Goal: Information Seeking & Learning: Learn about a topic

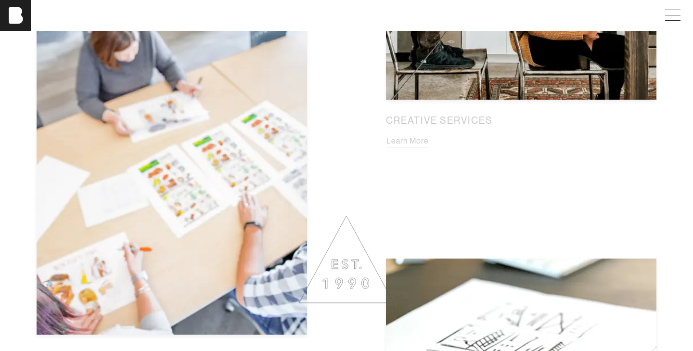
scroll to position [968, 0]
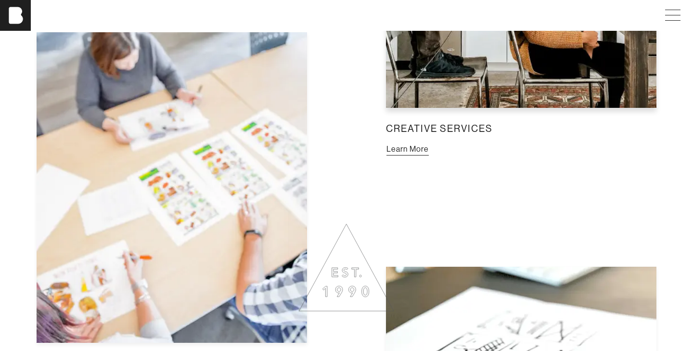
click at [429, 143] on button "Learn More" at bounding box center [407, 149] width 43 height 13
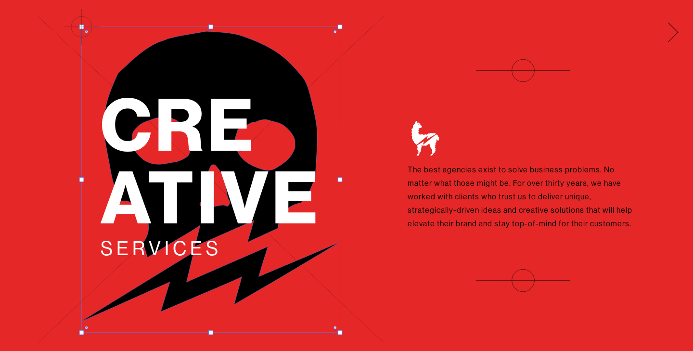
click at [675, 33] on span at bounding box center [671, 30] width 20 height 15
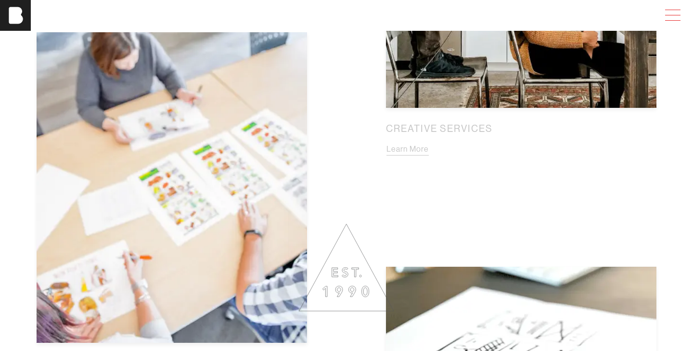
click at [668, 19] on span at bounding box center [670, 15] width 22 height 17
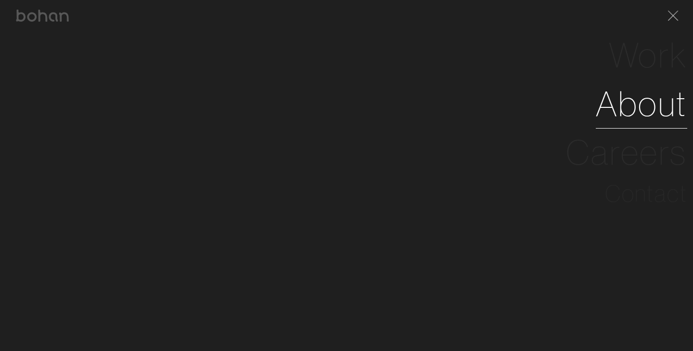
click at [648, 104] on link "About" at bounding box center [640, 103] width 91 height 49
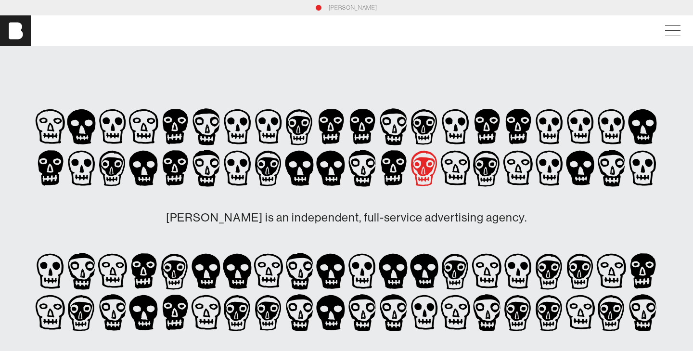
click at [423, 174] on icon at bounding box center [423, 170] width 2 height 5
click at [396, 158] on icon at bounding box center [393, 167] width 25 height 35
click at [357, 125] on icon at bounding box center [362, 126] width 25 height 35
click at [222, 127] on icon at bounding box center [237, 126] width 31 height 41
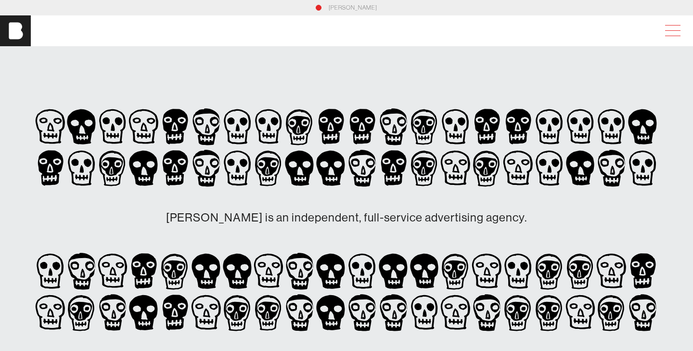
click at [669, 33] on span at bounding box center [670, 30] width 22 height 17
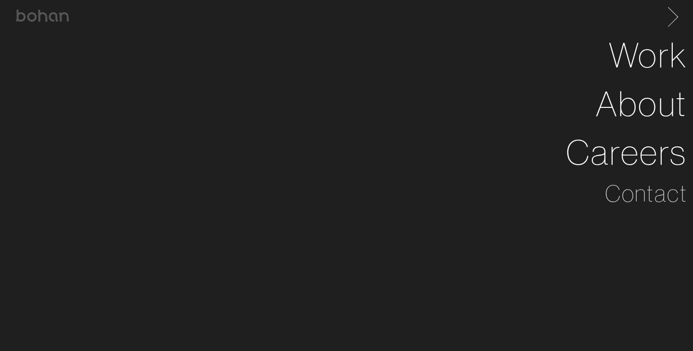
click at [675, 16] on span at bounding box center [671, 15] width 20 height 15
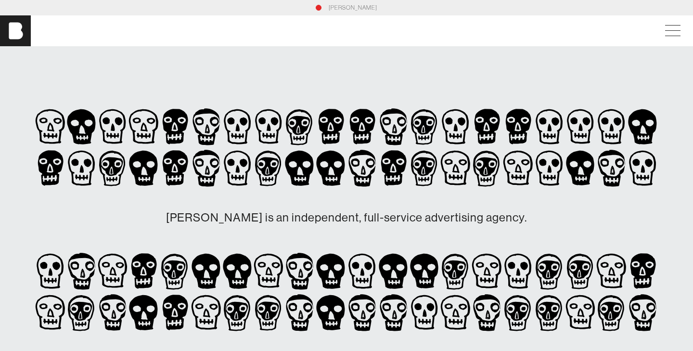
click at [347, 8] on link "[PERSON_NAME]" at bounding box center [352, 7] width 49 height 9
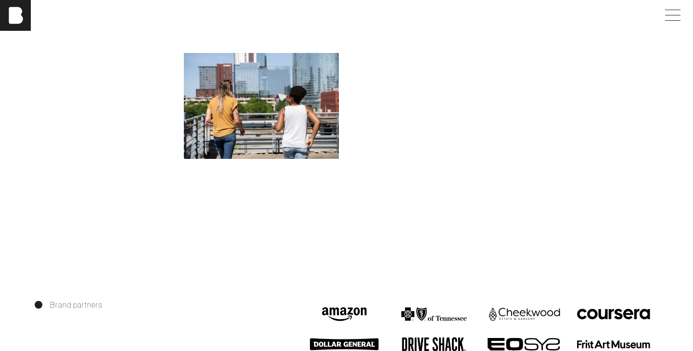
scroll to position [1222, 0]
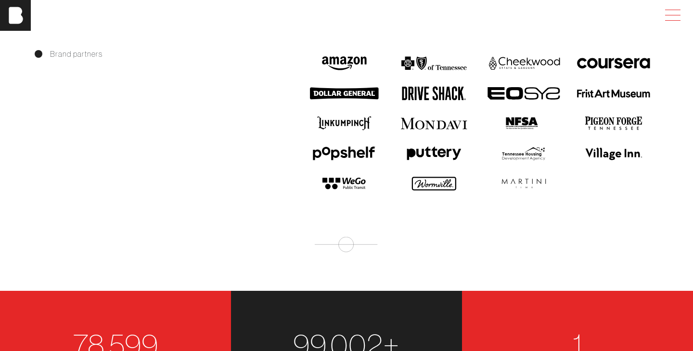
click at [674, 11] on span at bounding box center [670, 15] width 22 height 17
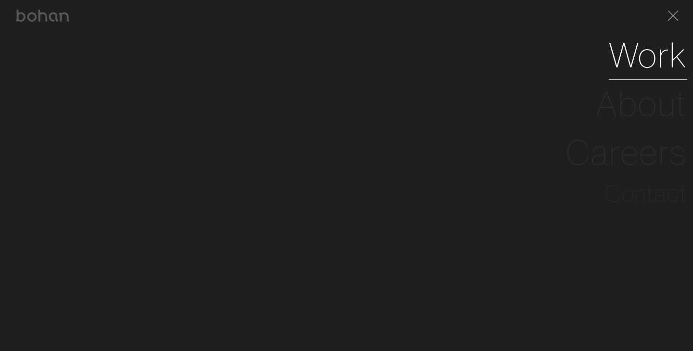
click at [665, 58] on link "Work" at bounding box center [647, 55] width 78 height 49
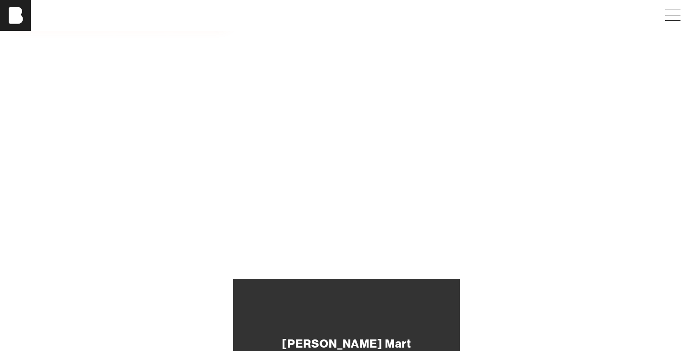
scroll to position [288, 0]
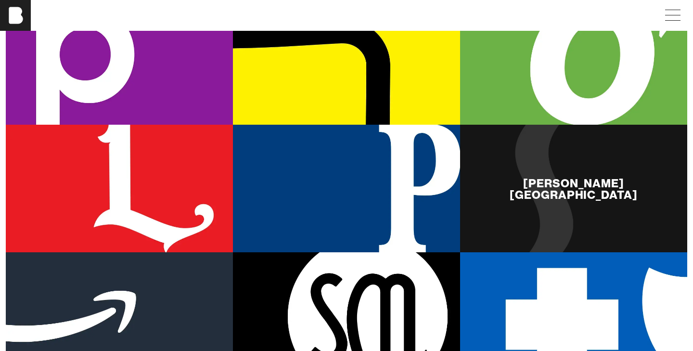
click at [585, 156] on div "Frist Art Museum" at bounding box center [573, 189] width 227 height 128
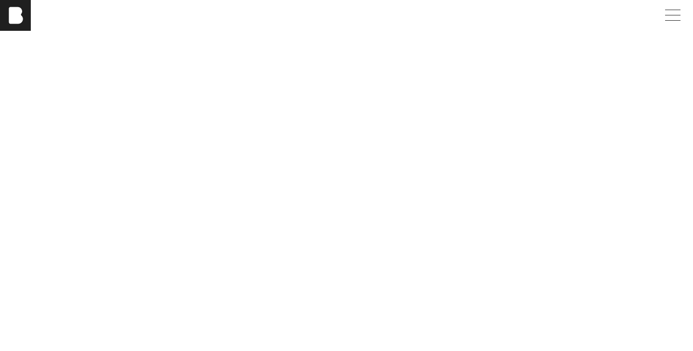
scroll to position [4455, 0]
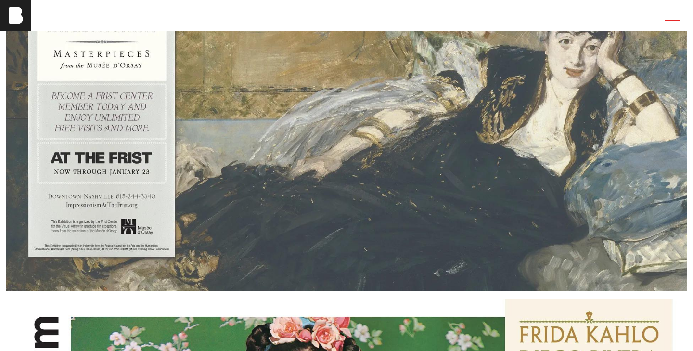
click at [679, 18] on span at bounding box center [670, 15] width 22 height 17
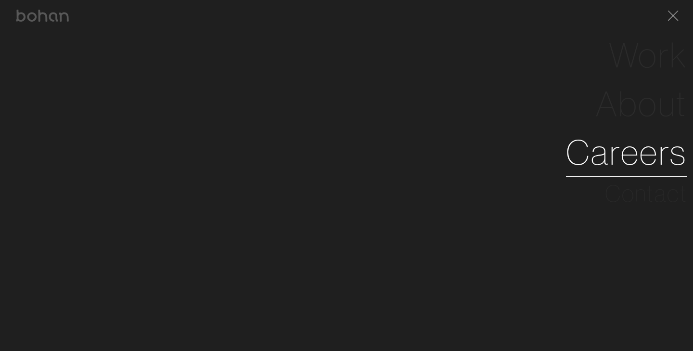
click at [644, 151] on link "Careers" at bounding box center [626, 152] width 121 height 49
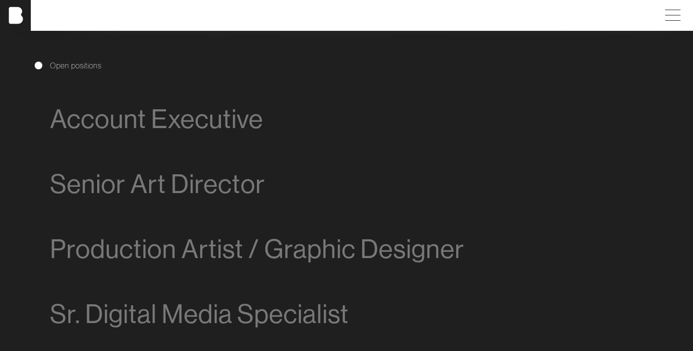
scroll to position [505, 0]
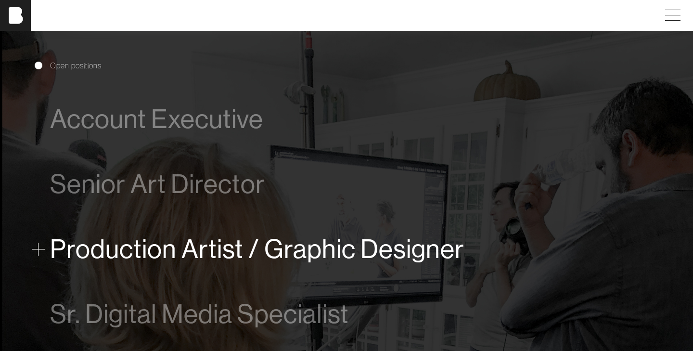
click at [373, 251] on span "Production Artist / Graphic Designer" at bounding box center [257, 248] width 414 height 29
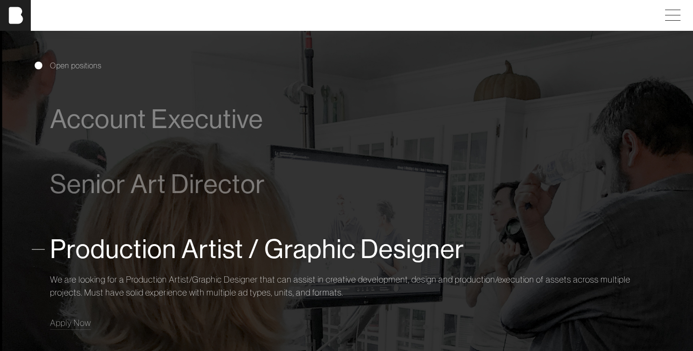
scroll to position [683, 0]
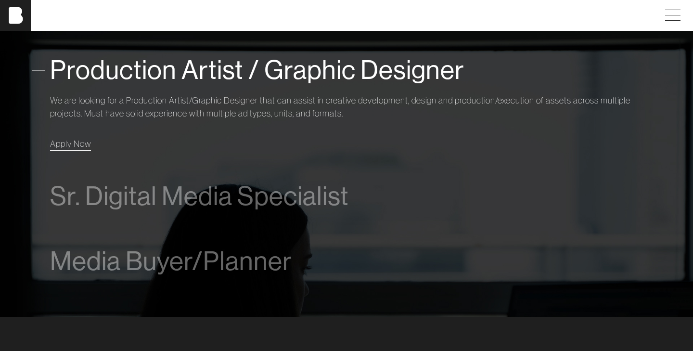
click at [78, 145] on span "Apply Now" at bounding box center [70, 143] width 41 height 11
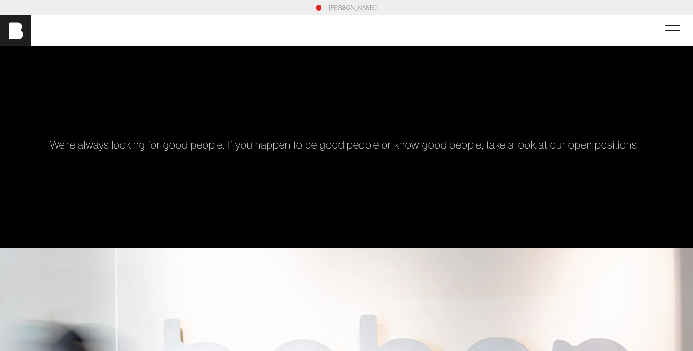
scroll to position [0, 0]
